Goal: Communication & Community: Answer question/provide support

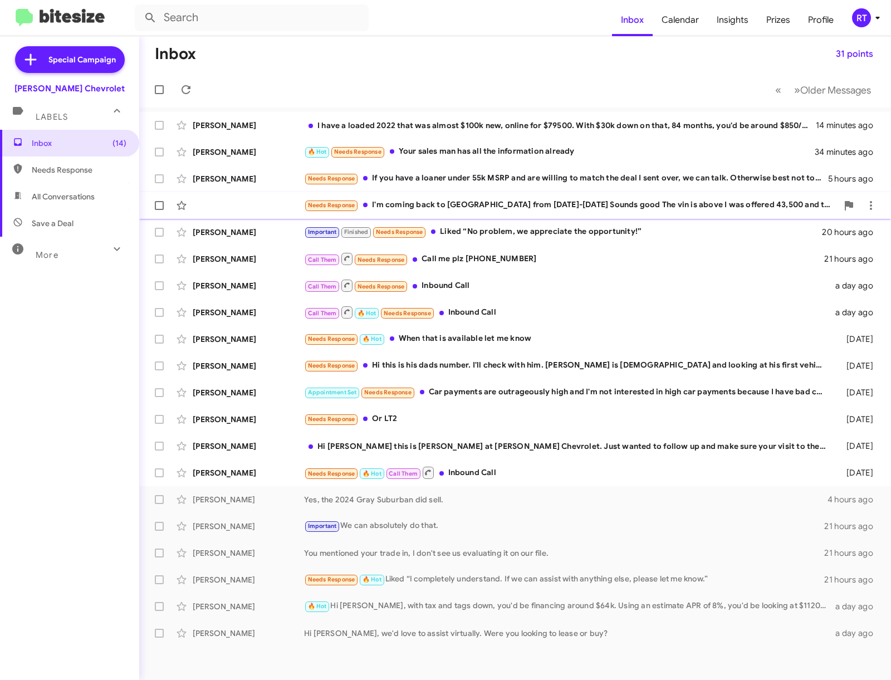
click at [219, 211] on div "Needs Response I'm coming back to cherry hill from Oct 10-November 8th Sounds g…" at bounding box center [515, 205] width 734 height 22
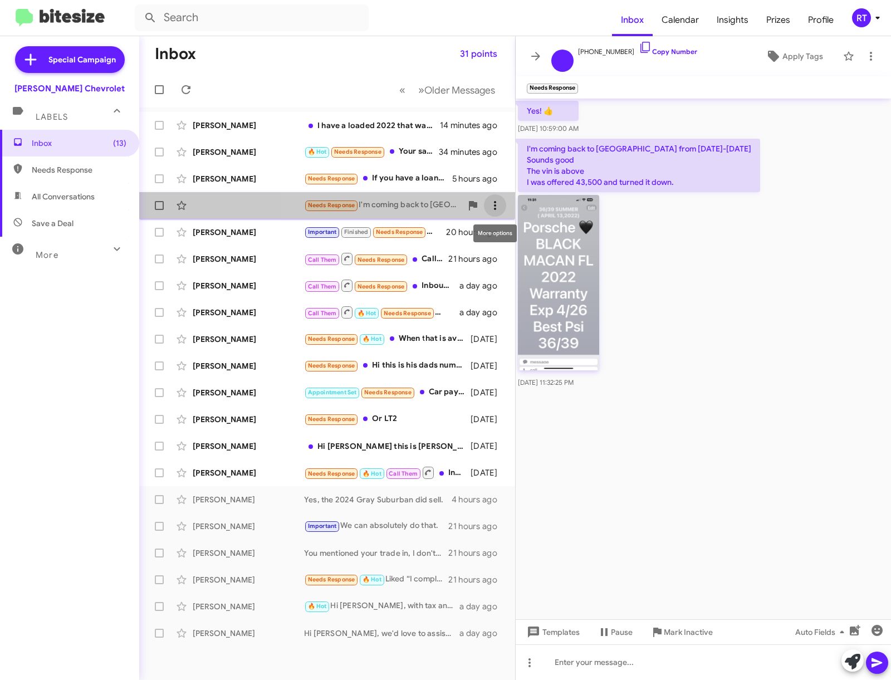
click at [494, 208] on icon at bounding box center [495, 205] width 13 height 13
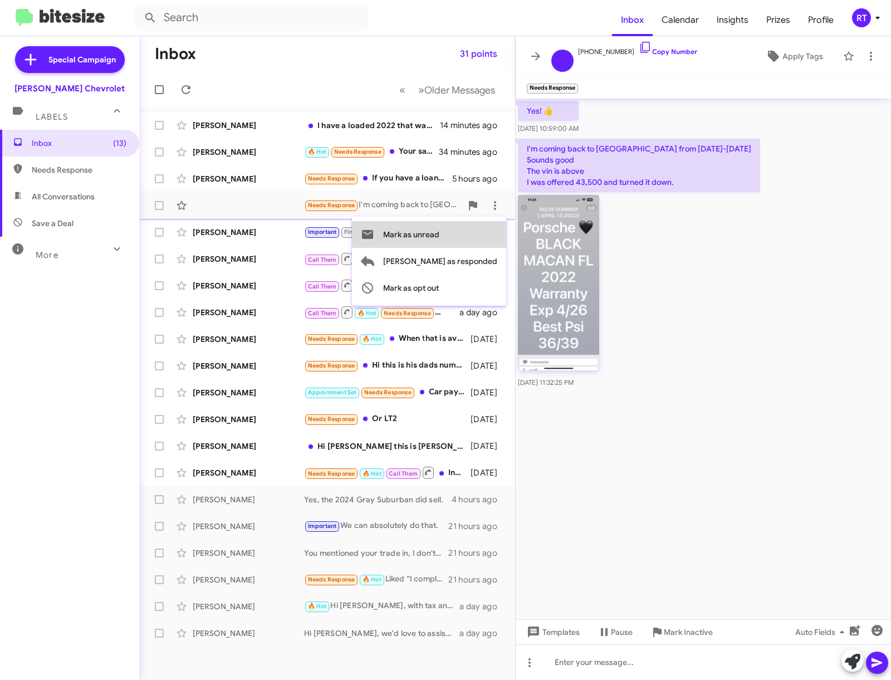
click at [440, 236] on span "Mark as unread" at bounding box center [411, 234] width 56 height 27
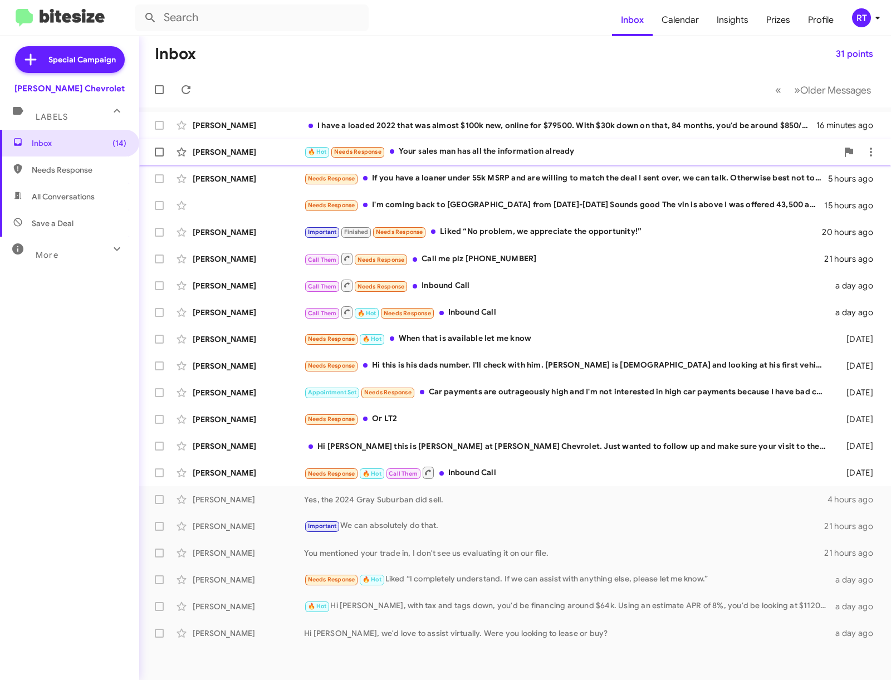
click at [440, 154] on div "🔥 Hot Needs Response Your sales man has all the information already" at bounding box center [571, 151] width 534 height 13
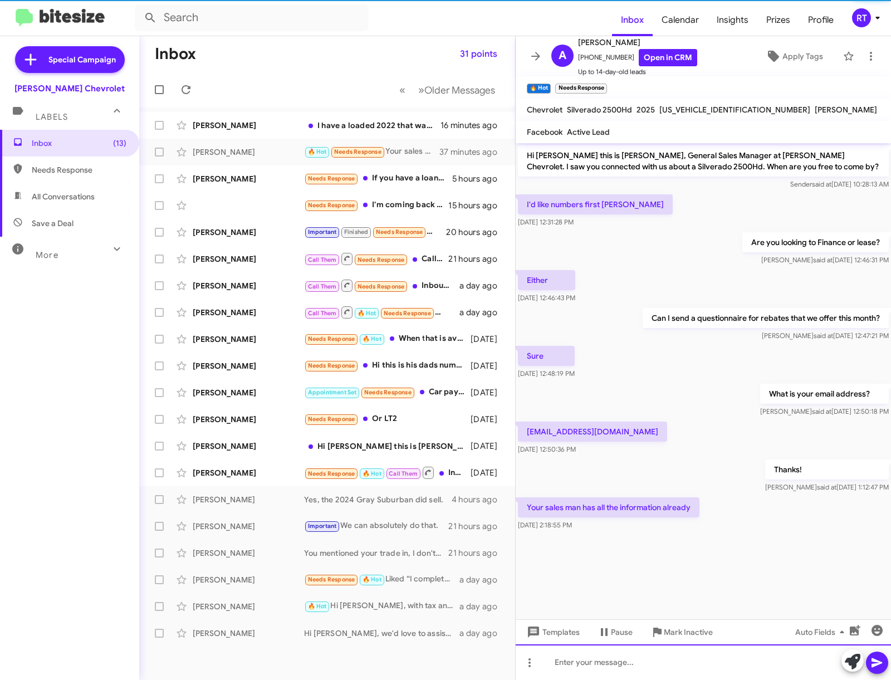
click at [552, 662] on div at bounding box center [703, 663] width 375 height 36
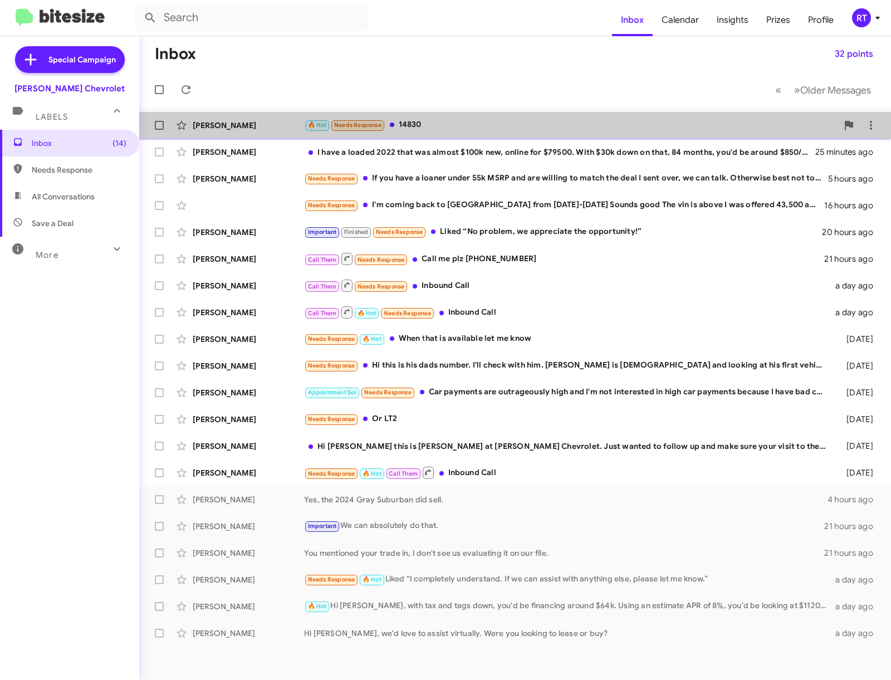
click at [414, 121] on div "🔥 Hot Needs Response 14830" at bounding box center [571, 125] width 534 height 13
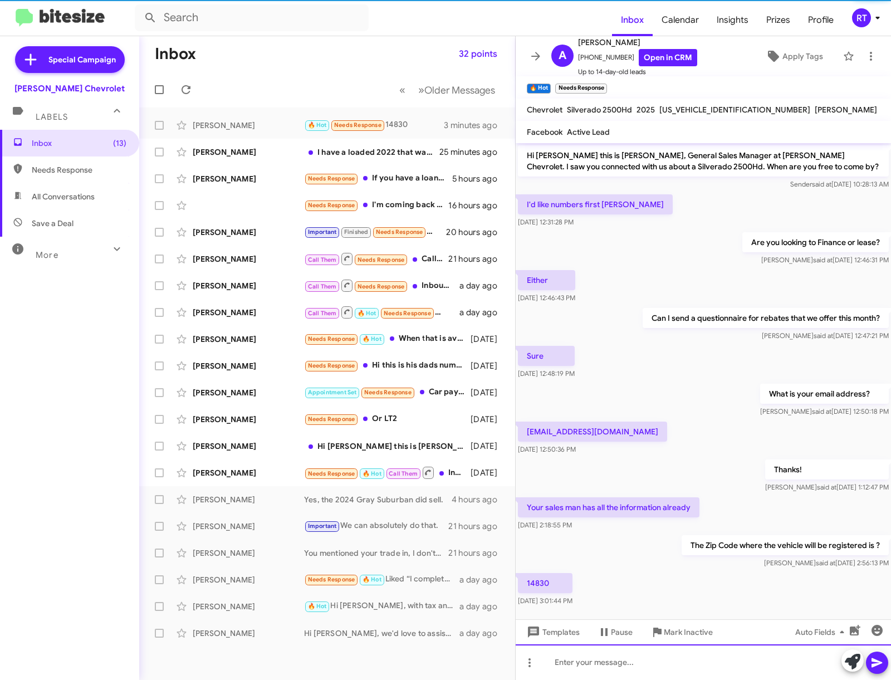
click at [578, 659] on div at bounding box center [703, 663] width 375 height 36
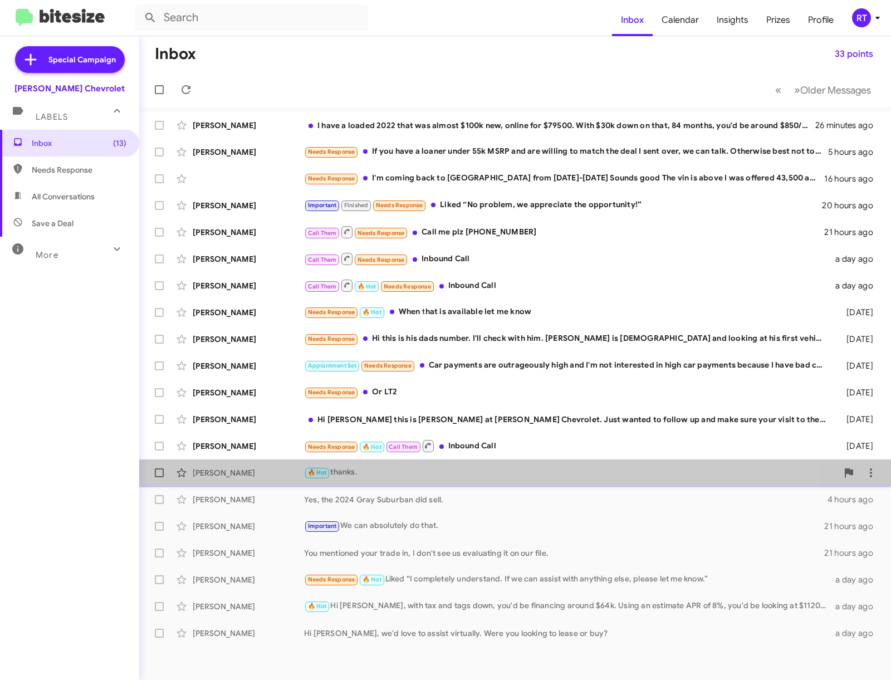
click at [219, 461] on span "Andy Parzych 🔥 Hot thanks. a minute ago" at bounding box center [515, 473] width 752 height 27
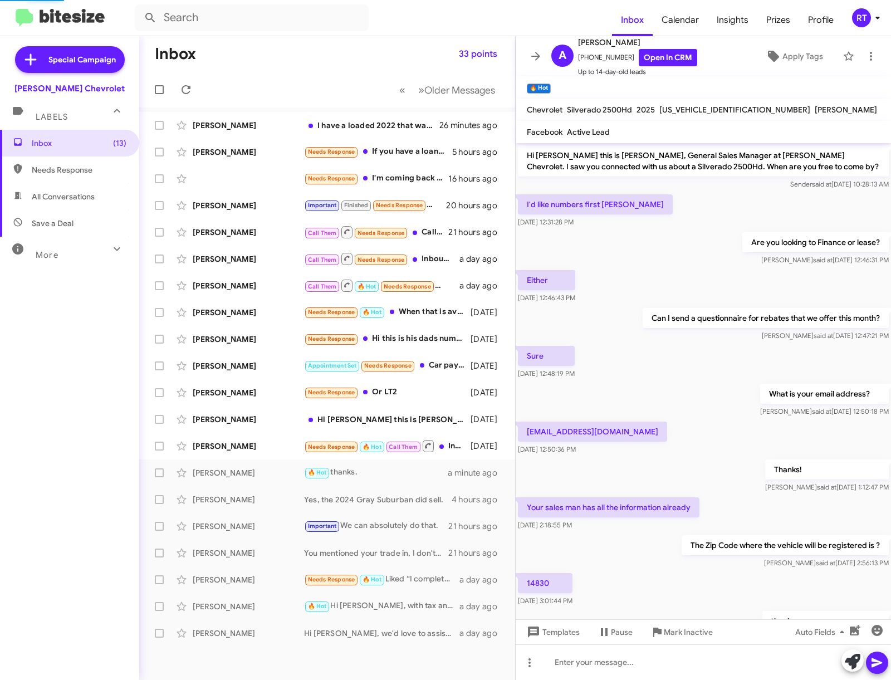
scroll to position [63, 0]
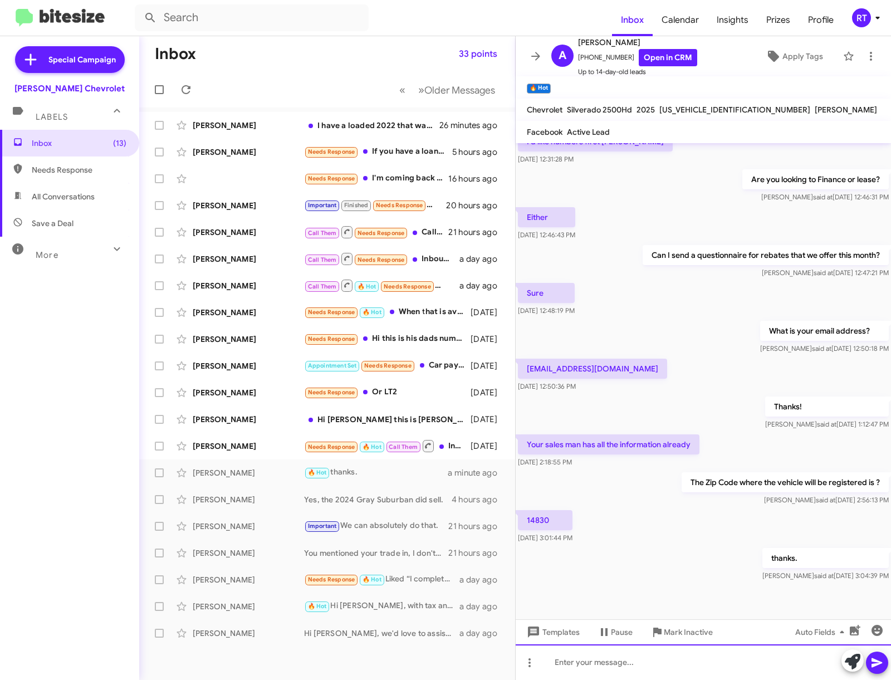
click at [579, 668] on div at bounding box center [703, 663] width 375 height 36
click at [735, 662] on div "Are you still looking to put $10k down and" at bounding box center [703, 663] width 375 height 36
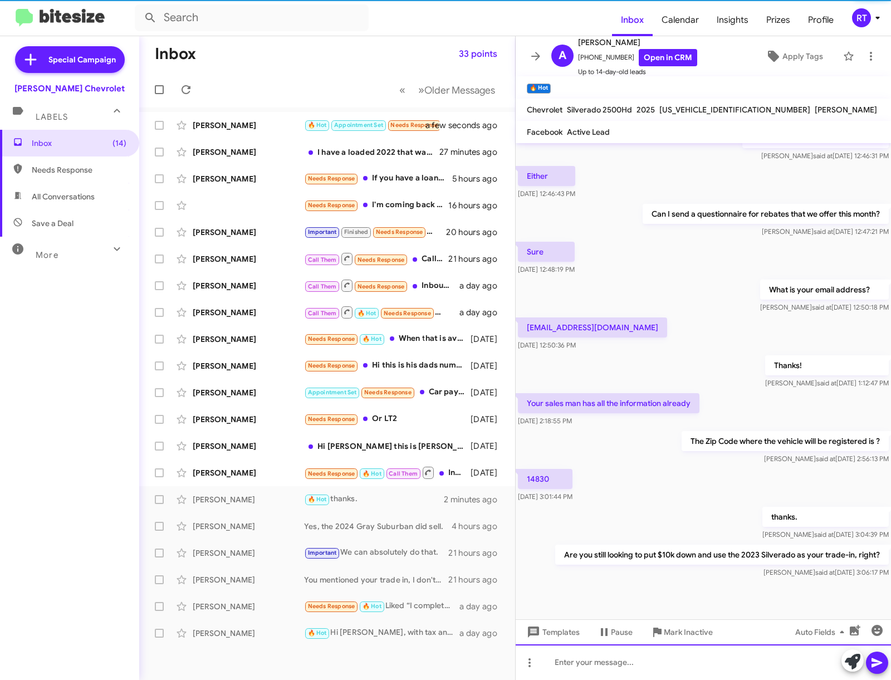
scroll to position [128, 0]
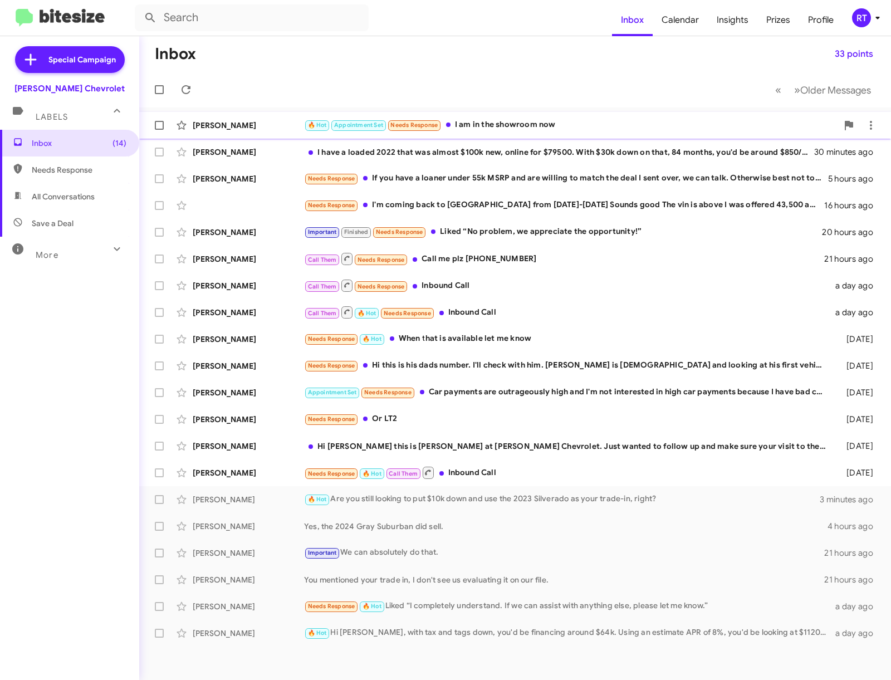
click at [489, 123] on div "🔥 Hot Appointment Set Needs Response I am in the showroom now" at bounding box center [571, 125] width 534 height 13
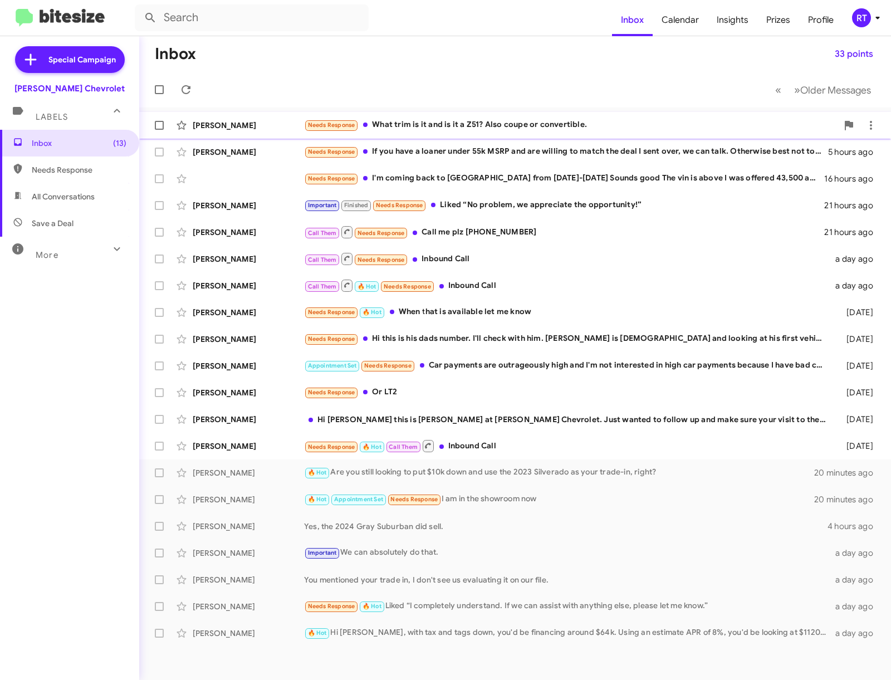
click at [478, 131] on div "Needs Response What trim is it and is it a Z51? Also coupe or convertible." at bounding box center [571, 125] width 534 height 13
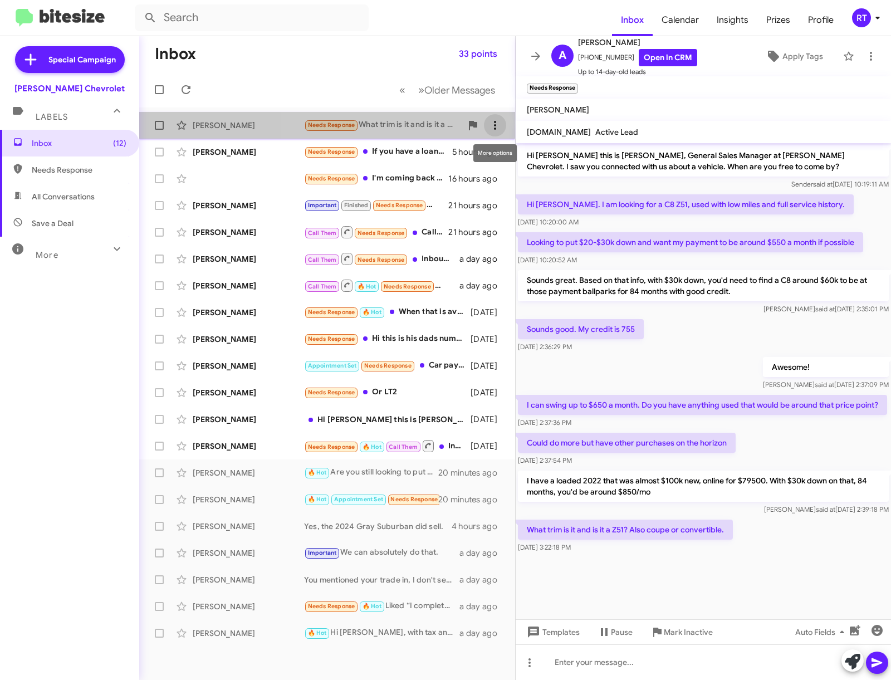
click at [500, 131] on icon at bounding box center [495, 125] width 13 height 13
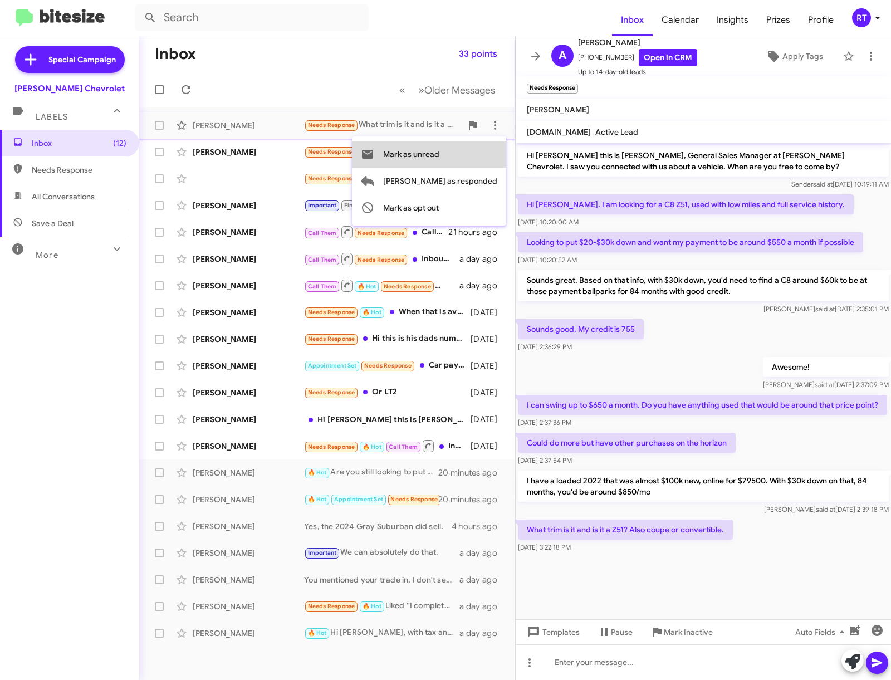
click at [440, 154] on span "Mark as unread" at bounding box center [411, 154] width 56 height 27
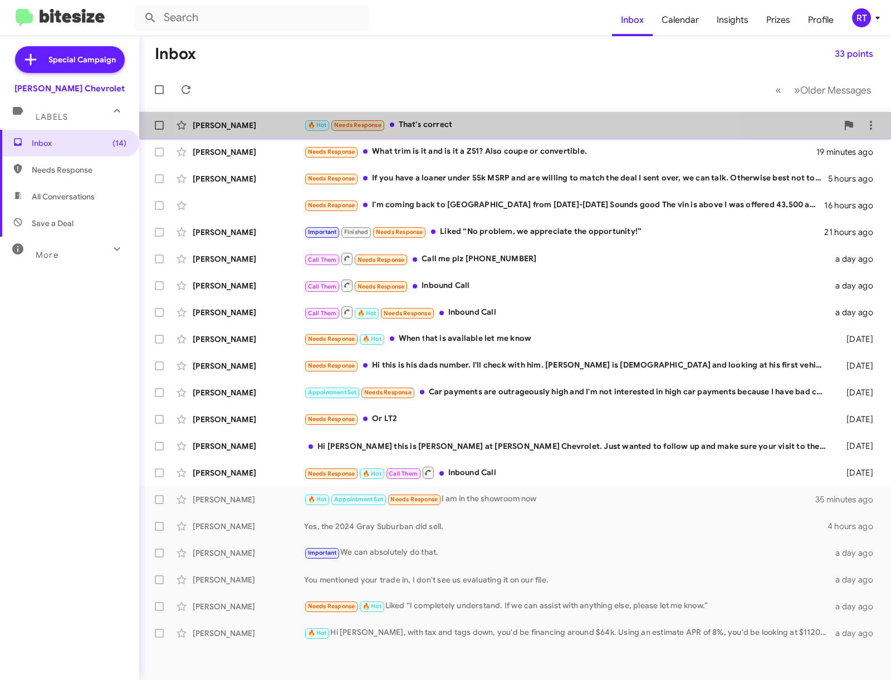
click at [462, 120] on div "🔥 Hot Needs Response That's correct" at bounding box center [571, 125] width 534 height 13
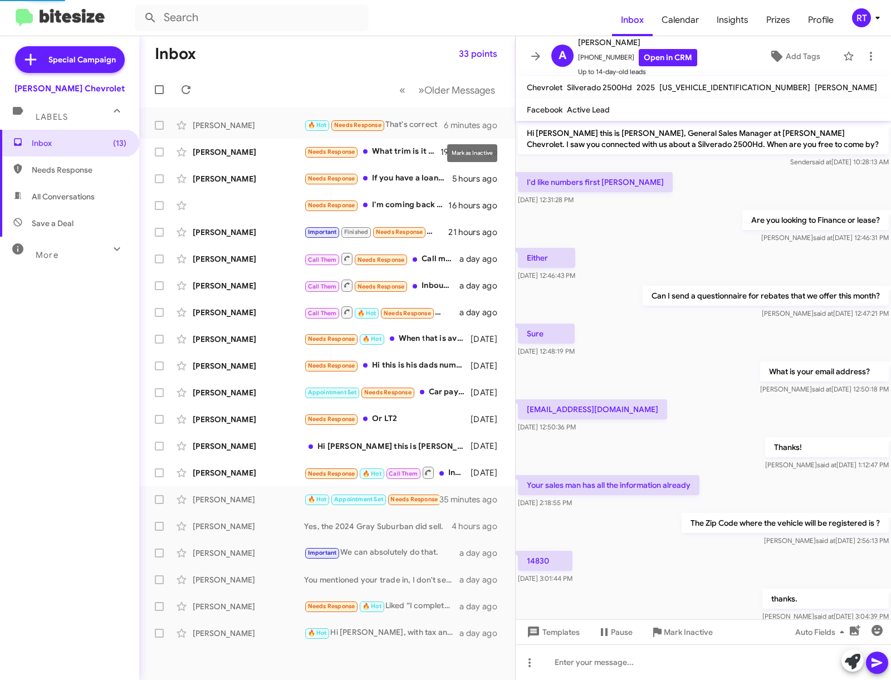
scroll to position [148, 0]
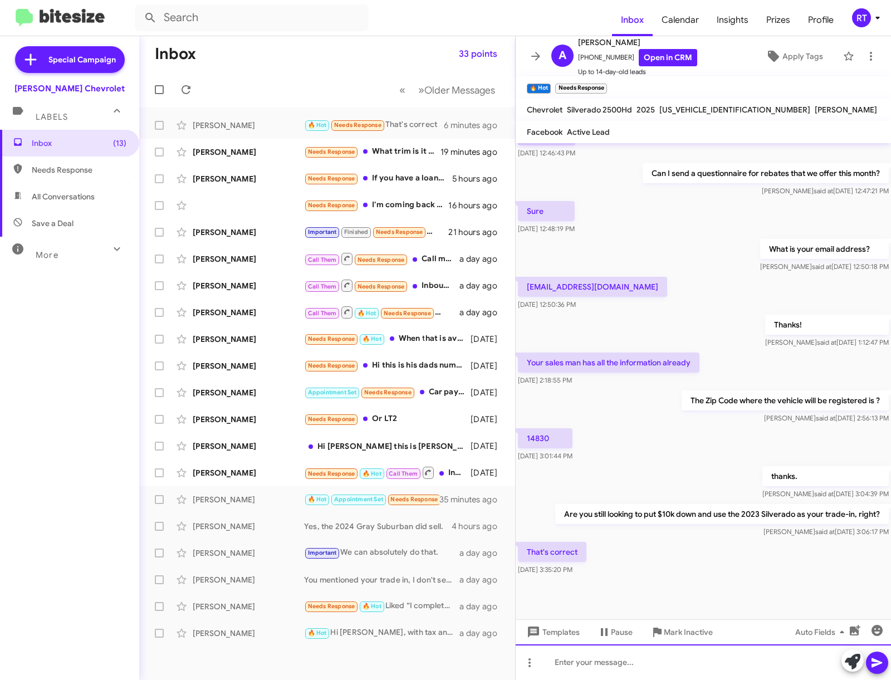
click at [577, 667] on div at bounding box center [703, 663] width 375 height 36
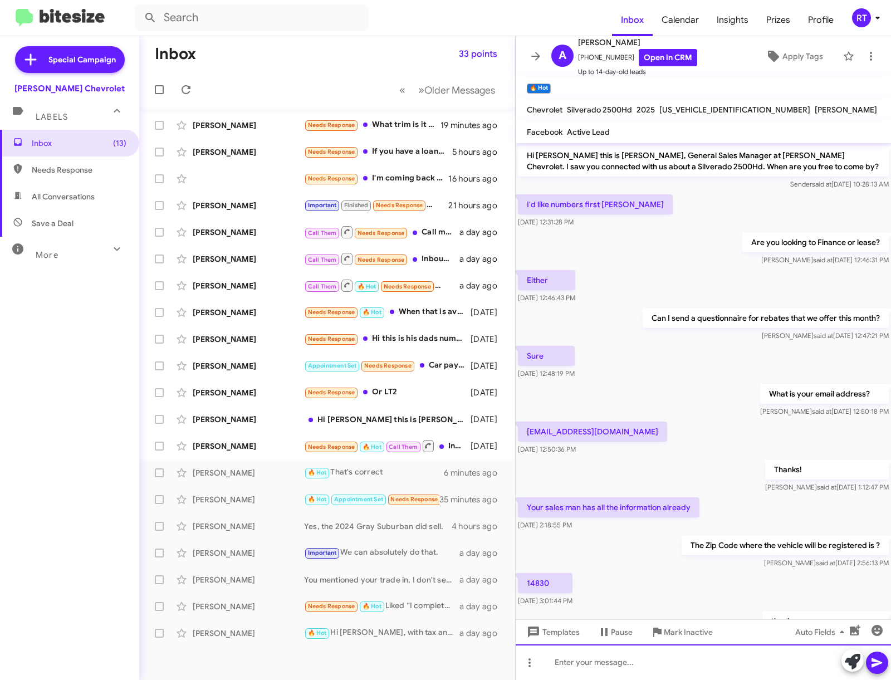
scroll to position [212, 0]
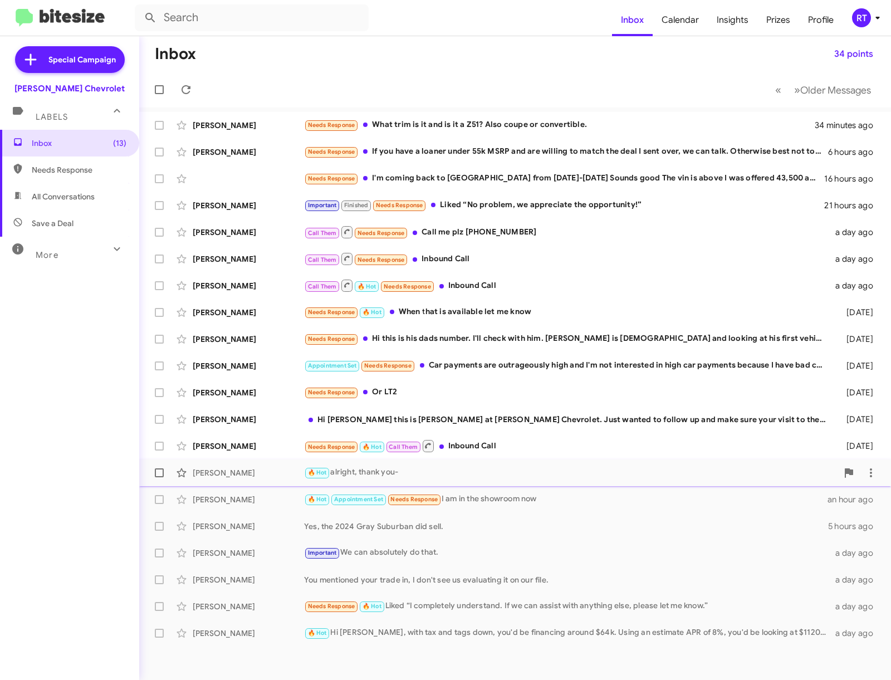
click at [217, 476] on div "[PERSON_NAME]" at bounding box center [248, 472] width 111 height 11
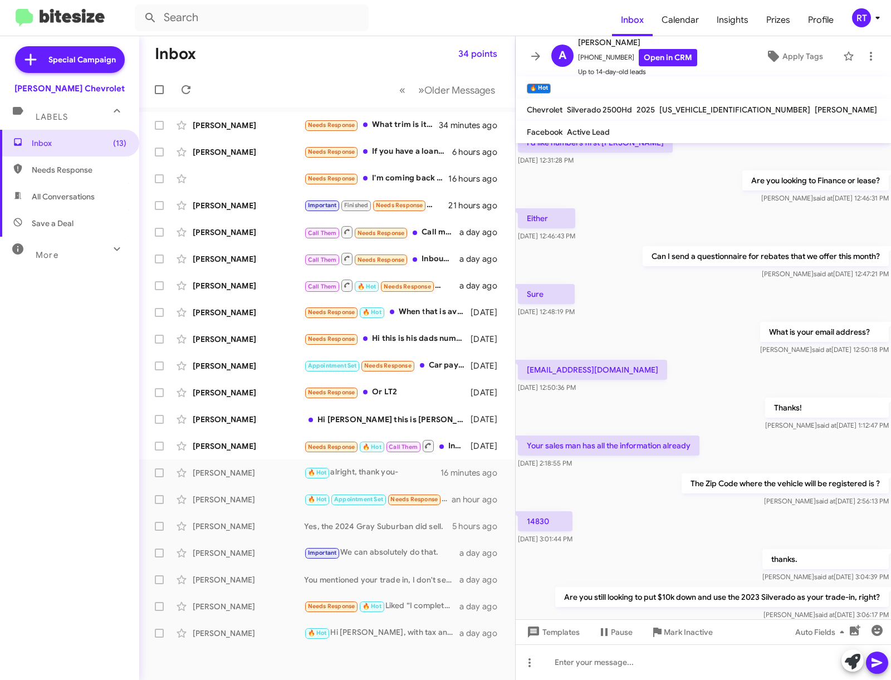
scroll to position [212, 0]
